Goal: Transaction & Acquisition: Book appointment/travel/reservation

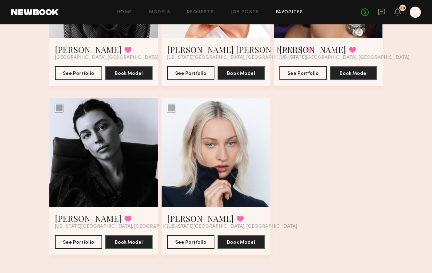
scroll to position [2010, 0]
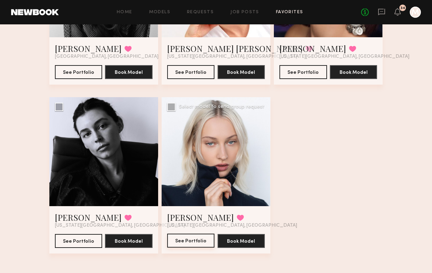
click at [189, 241] on button "See Portfolio" at bounding box center [191, 240] width 48 height 14
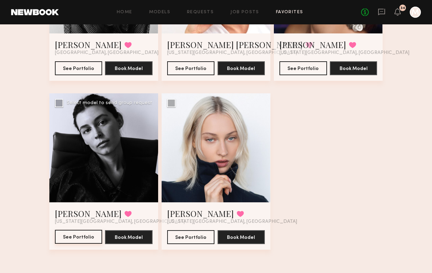
click at [79, 233] on button "See Portfolio" at bounding box center [79, 237] width 48 height 14
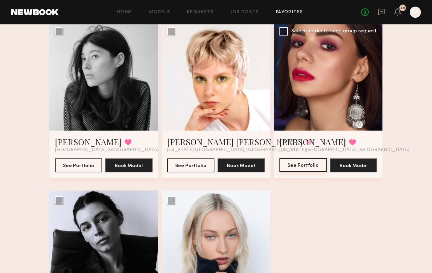
click at [295, 170] on button "See Portfolio" at bounding box center [304, 165] width 48 height 14
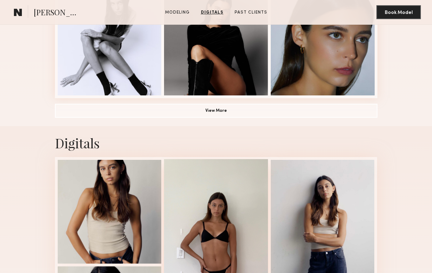
scroll to position [288, 0]
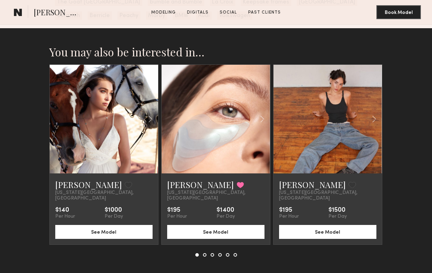
scroll to position [1022, 0]
